Goal: Information Seeking & Learning: Learn about a topic

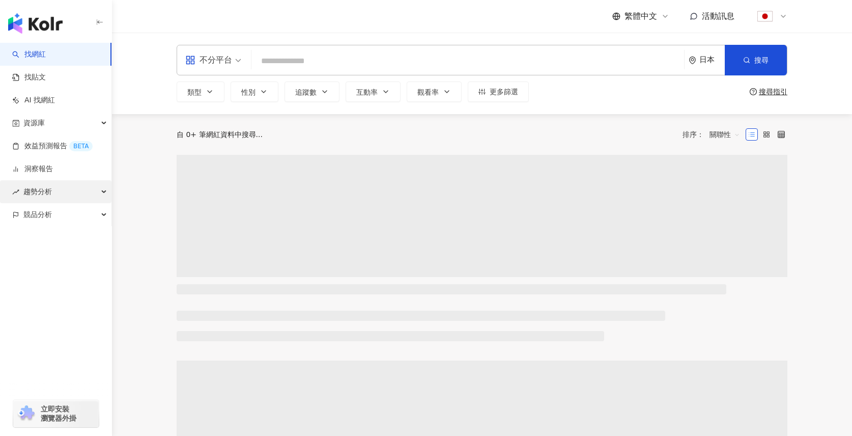
click at [59, 194] on div "趨勢分析" at bounding box center [55, 191] width 111 height 23
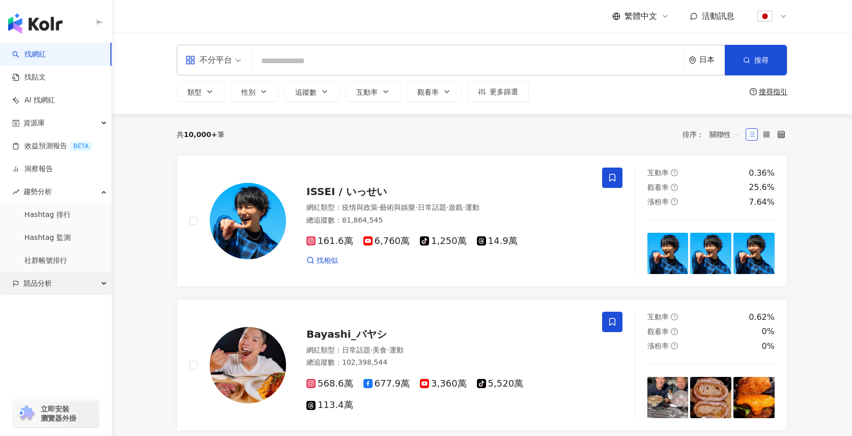
click at [50, 292] on span "競品分析" at bounding box center [37, 283] width 29 height 23
click at [71, 326] on link "關鍵字提及分析" at bounding box center [49, 329] width 50 height 10
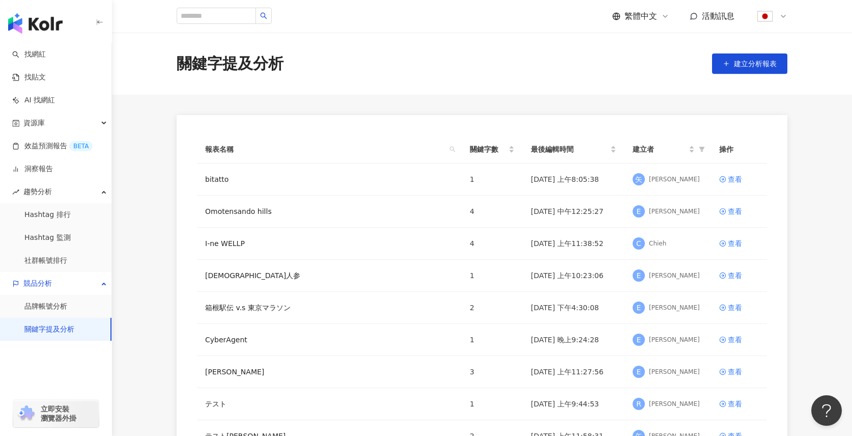
click at [768, 16] on img at bounding box center [764, 16] width 19 height 19
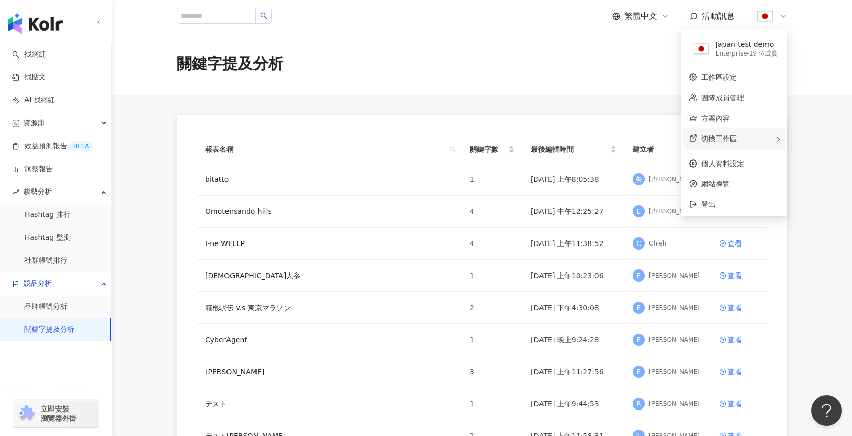
click at [735, 139] on span "切換工作區" at bounding box center [719, 138] width 36 height 8
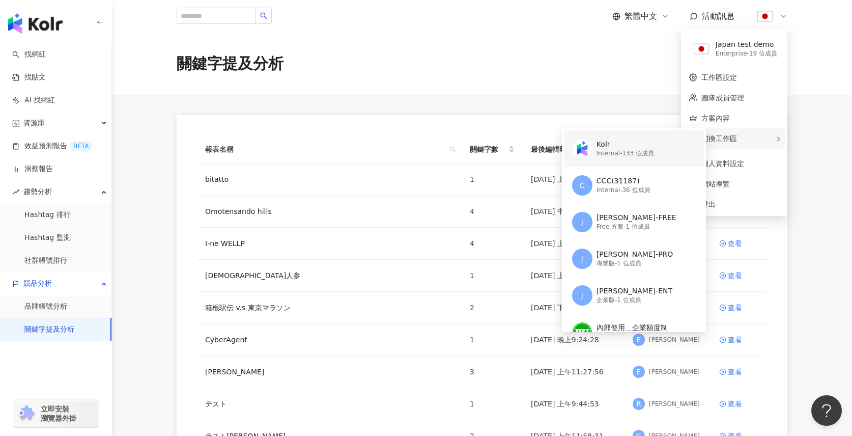
click at [613, 147] on div "Kolr" at bounding box center [626, 144] width 58 height 10
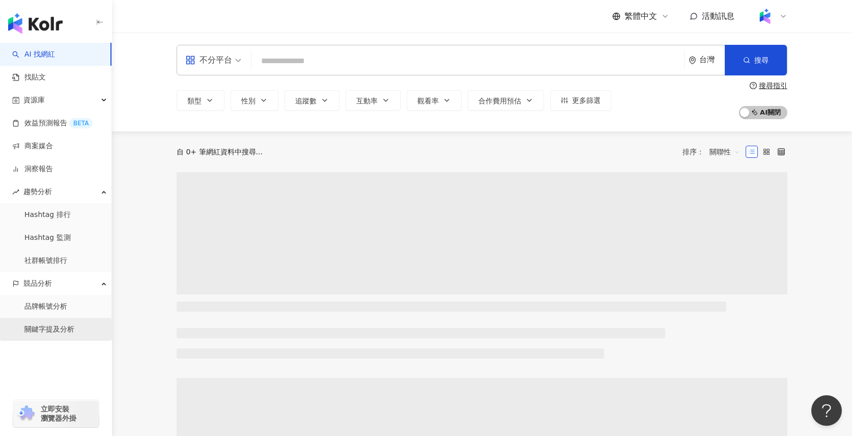
click at [45, 331] on link "關鍵字提及分析" at bounding box center [49, 329] width 50 height 10
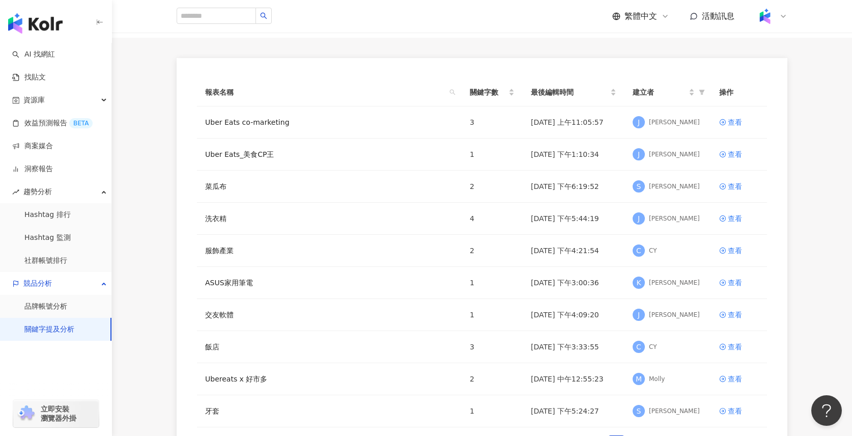
scroll to position [124, 0]
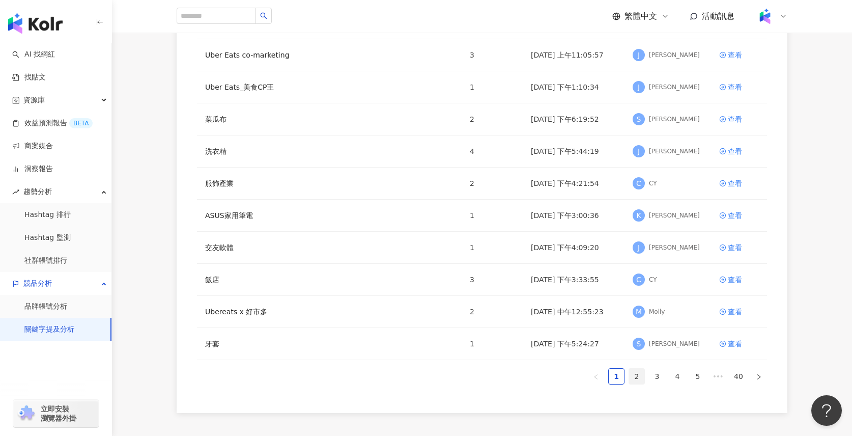
click at [642, 379] on link "2" at bounding box center [636, 376] width 15 height 15
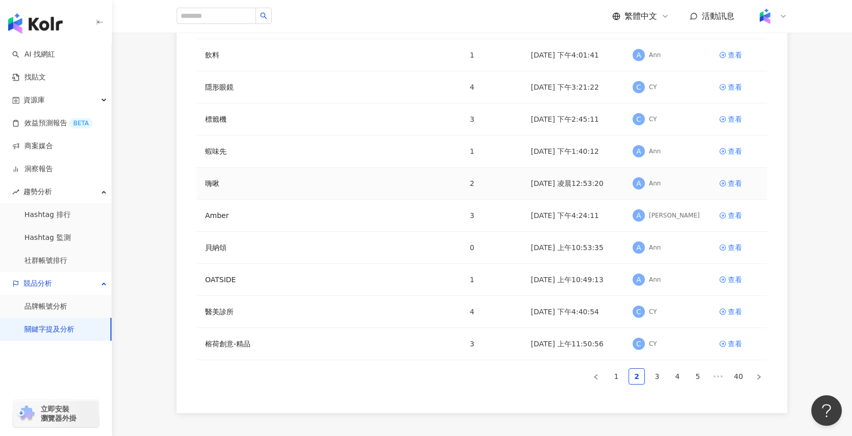
scroll to position [100, 0]
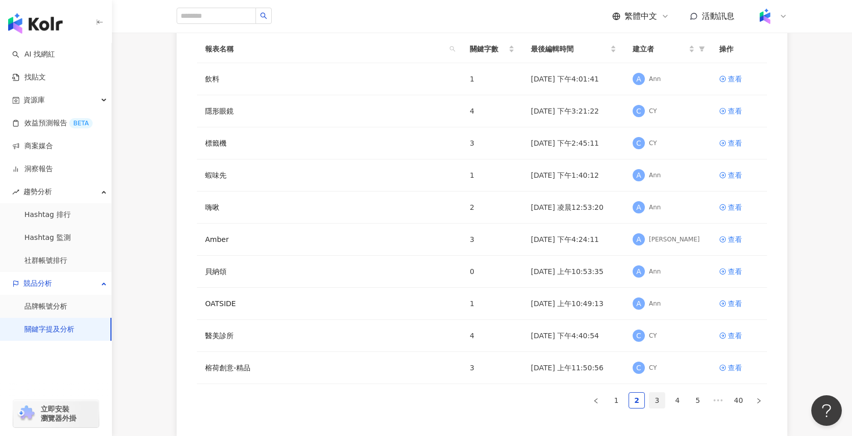
click at [657, 403] on link "3" at bounding box center [656, 399] width 15 height 15
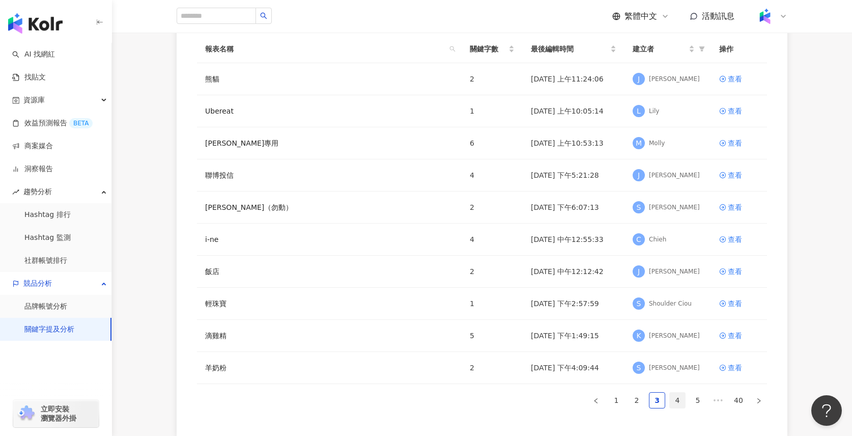
click at [674, 403] on link "4" at bounding box center [677, 399] width 15 height 15
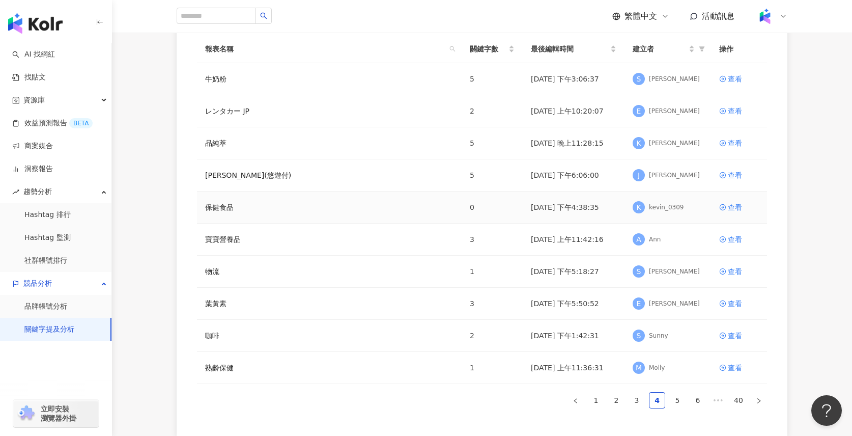
scroll to position [78, 0]
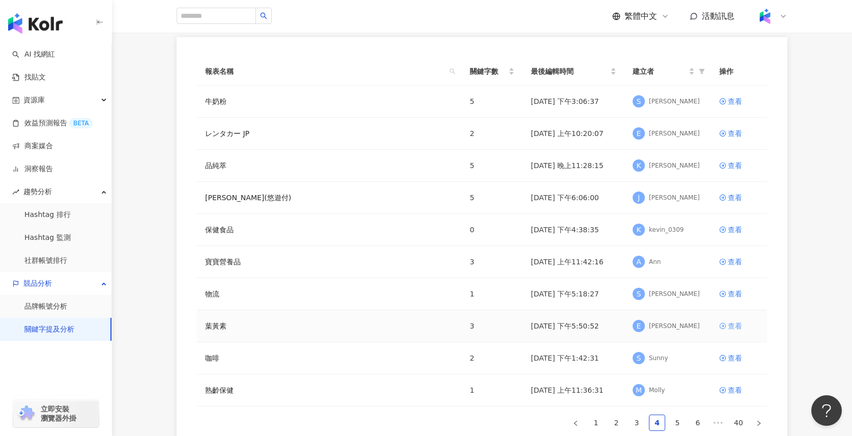
click at [735, 329] on div "查看" at bounding box center [735, 325] width 14 height 11
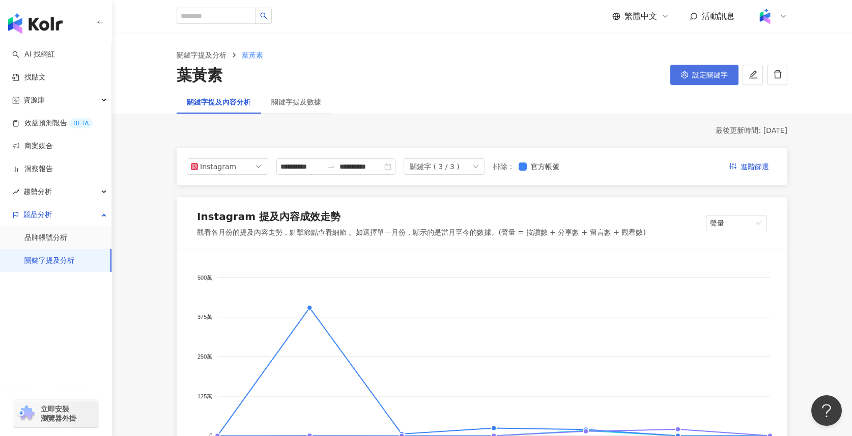
click at [705, 75] on span "設定關鍵字" at bounding box center [710, 75] width 36 height 8
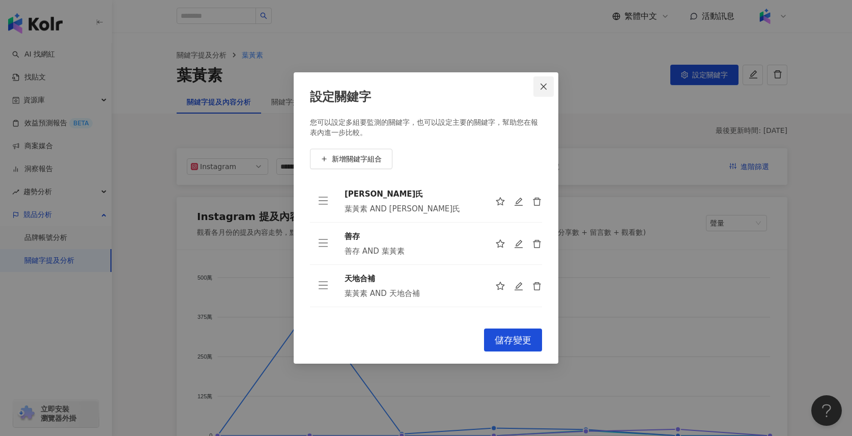
click at [547, 90] on icon "close" at bounding box center [544, 86] width 8 height 8
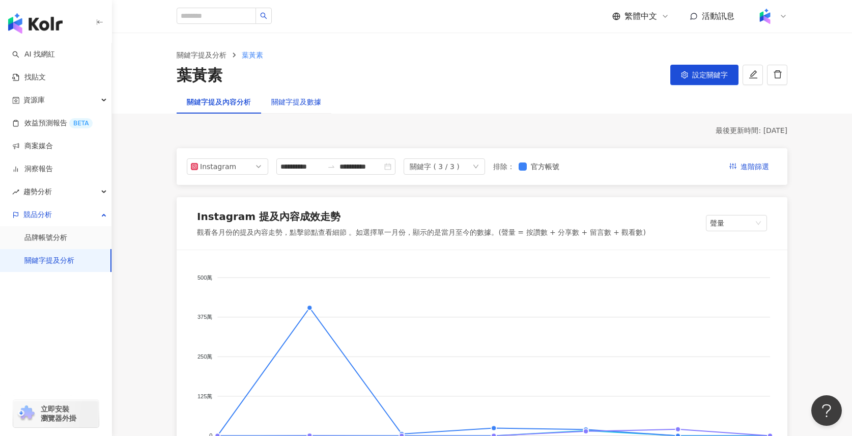
click at [290, 101] on div "關鍵字提及數據" at bounding box center [296, 101] width 50 height 11
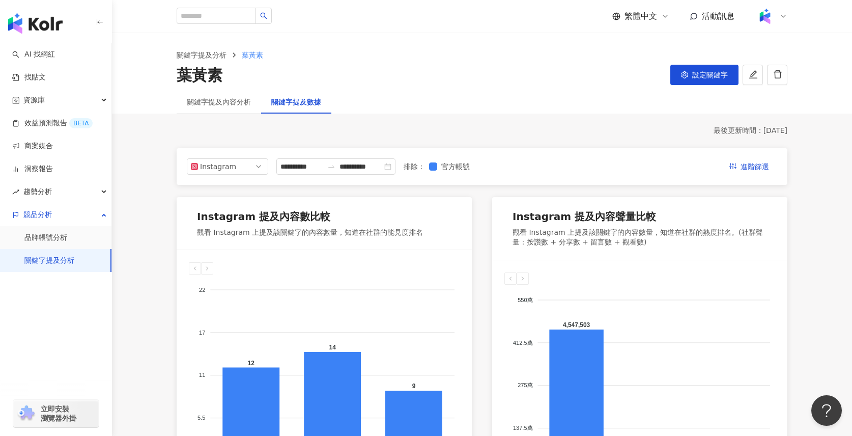
click at [379, 83] on div "葉黃素 設定關鍵字" at bounding box center [482, 75] width 611 height 21
click at [708, 82] on button "設定關鍵字" at bounding box center [704, 75] width 68 height 20
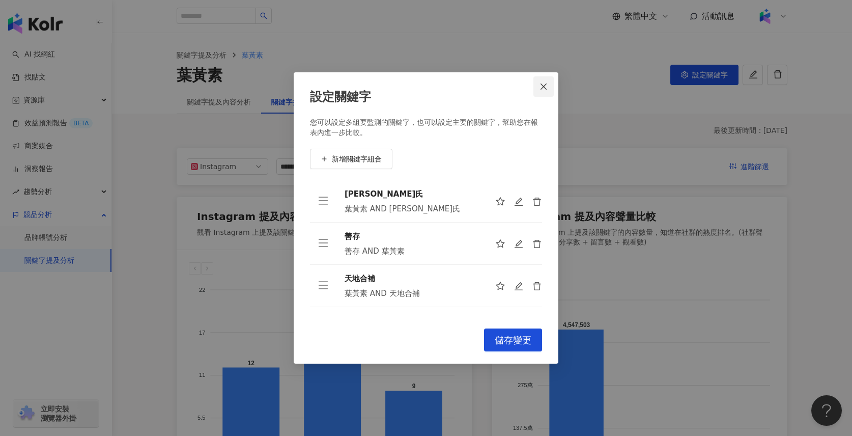
click at [547, 89] on icon "close" at bounding box center [544, 86] width 8 height 8
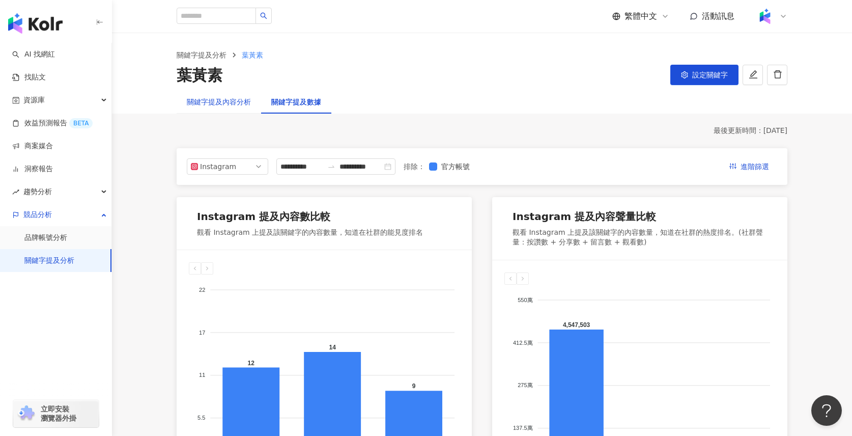
click at [200, 102] on div "關鍵字提及內容分析" at bounding box center [219, 101] width 64 height 11
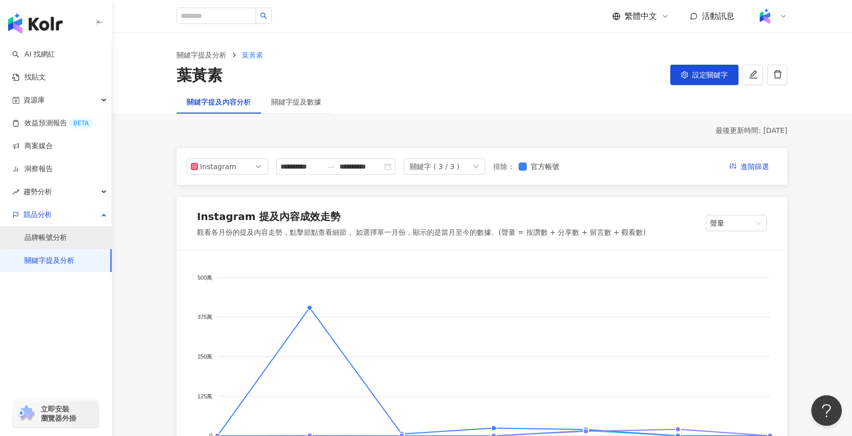
click at [63, 237] on link "品牌帳號分析" at bounding box center [45, 238] width 43 height 10
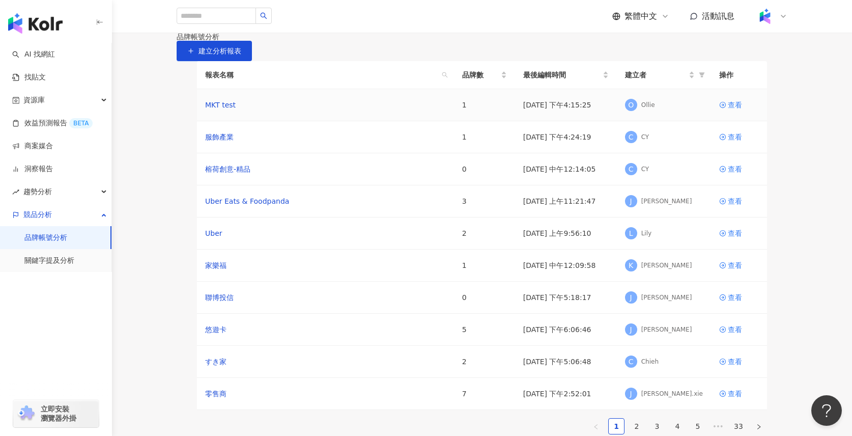
scroll to position [119, 0]
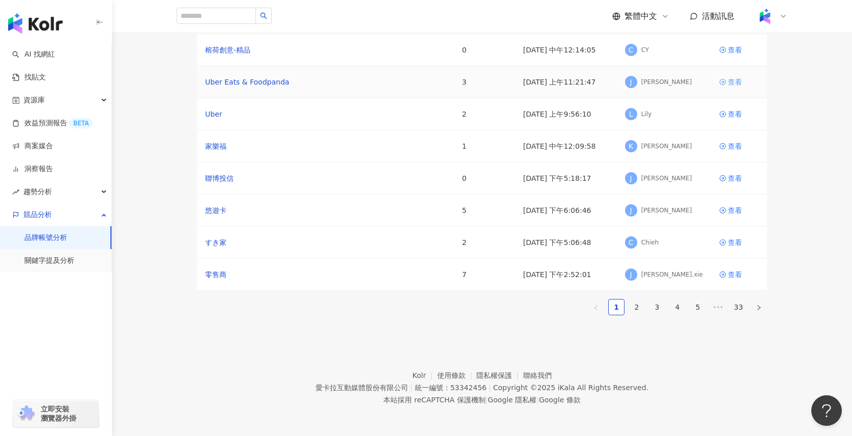
click at [736, 88] on div "查看" at bounding box center [735, 81] width 14 height 11
